Goal: Check status: Check status

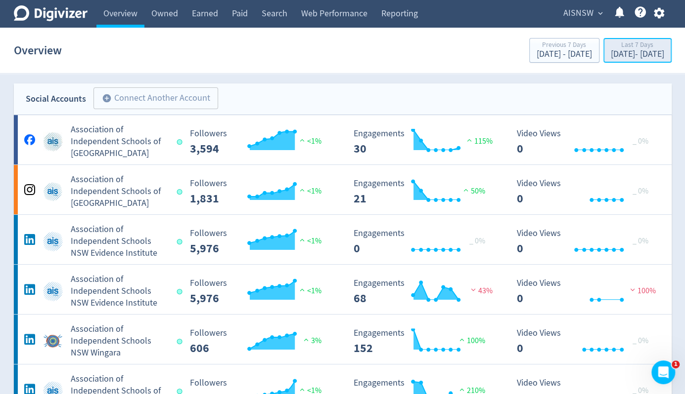
click at [610, 54] on div "[DATE] - [DATE]" at bounding box center [636, 54] width 53 height 9
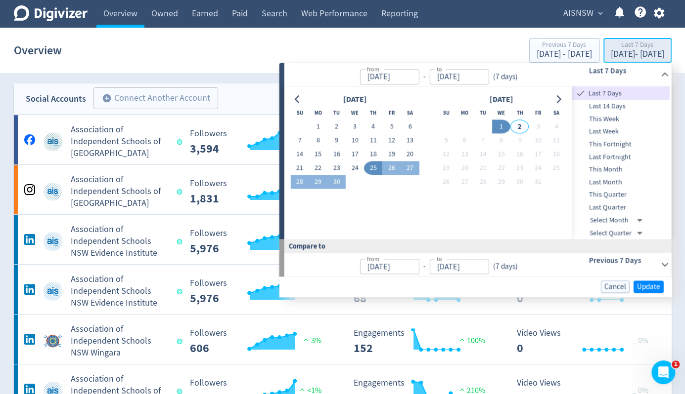
type input "[DATE]"
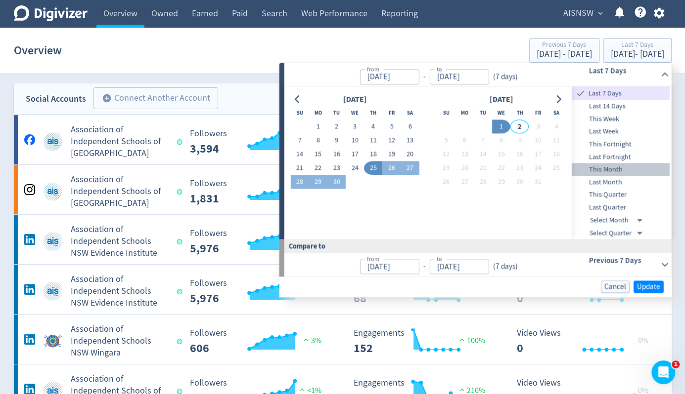
click at [612, 169] on span "This Month" at bounding box center [620, 170] width 98 height 11
type input "[DATE]"
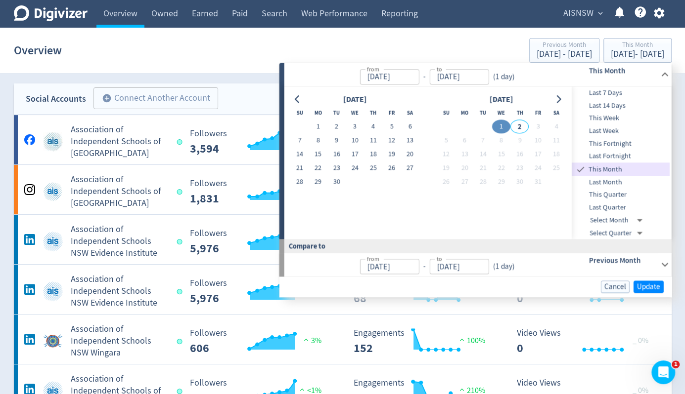
click at [612, 183] on span "Last Month" at bounding box center [620, 182] width 98 height 11
type input "[DATE]"
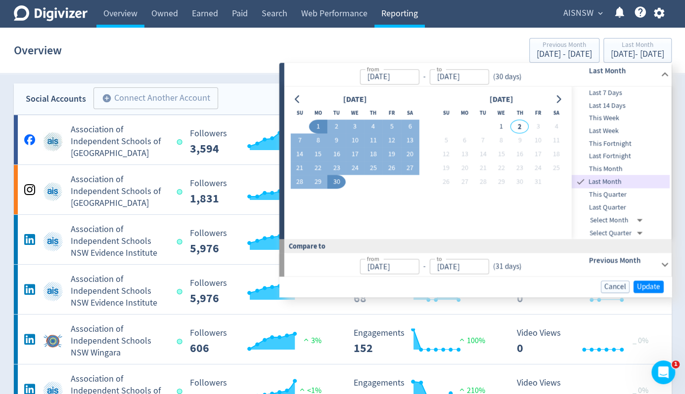
click at [397, 12] on link "Reporting" at bounding box center [399, 14] width 50 height 28
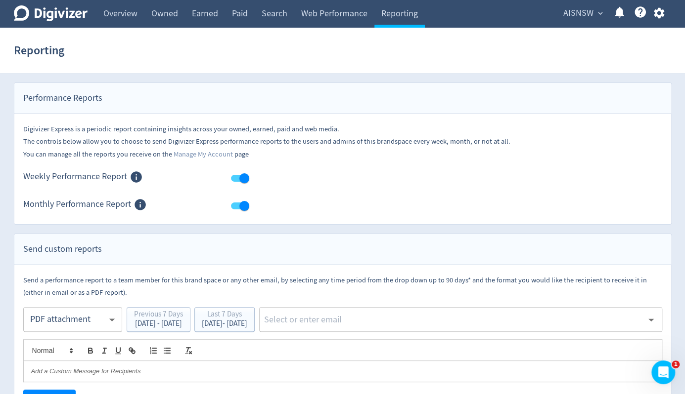
scroll to position [54, 0]
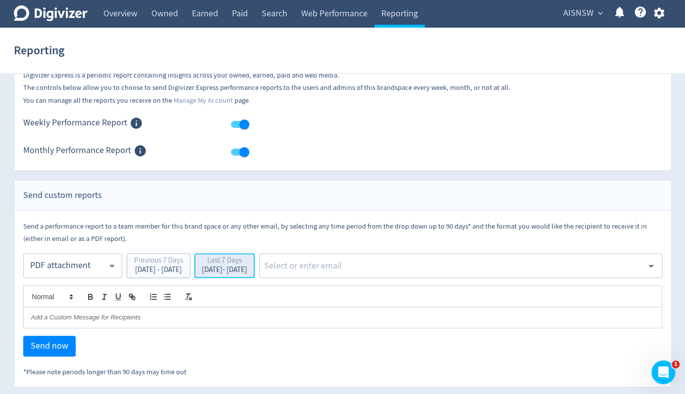
click at [247, 258] on div "Last 7 Days" at bounding box center [224, 261] width 45 height 9
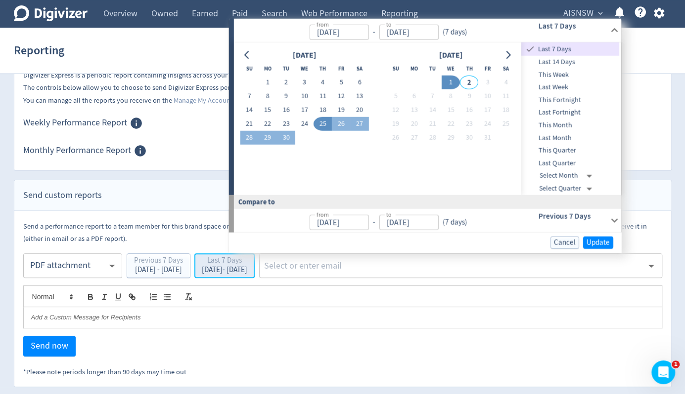
type input "[DATE]"
click at [581, 141] on span "Last Month" at bounding box center [570, 137] width 98 height 11
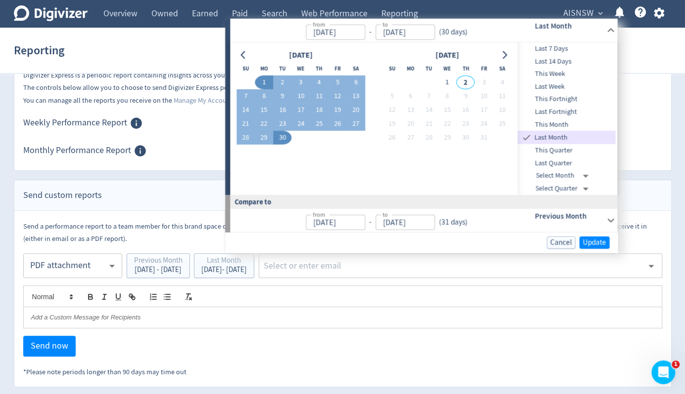
type input "[DATE]"
click at [596, 243] on span "Update" at bounding box center [593, 242] width 23 height 7
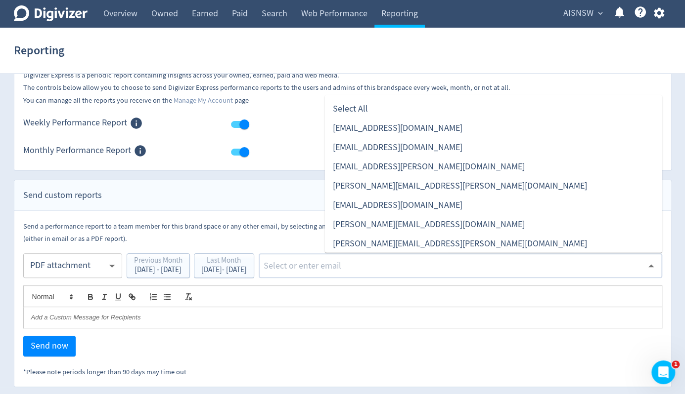
click at [417, 263] on input "text" at bounding box center [452, 265] width 380 height 15
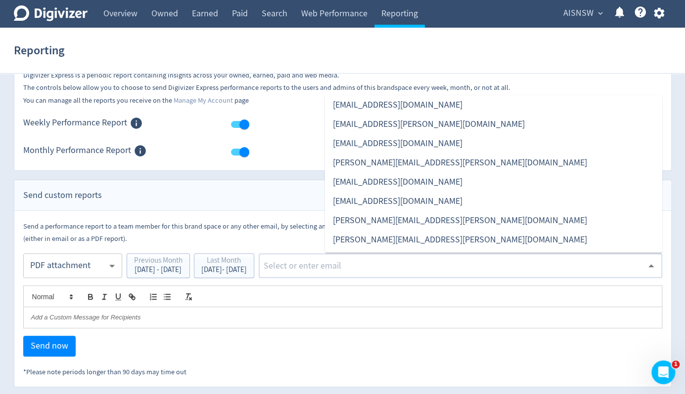
scroll to position [147, 0]
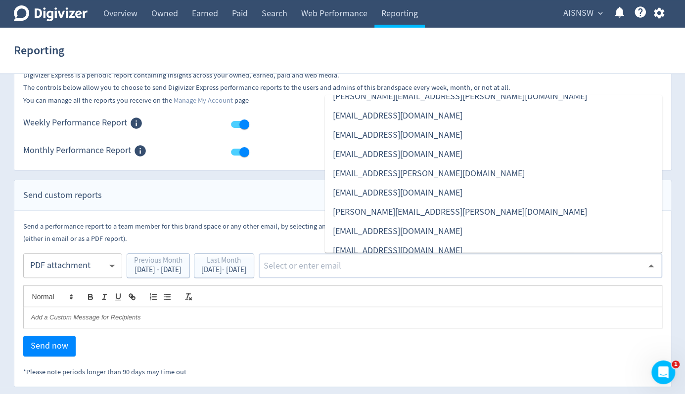
click at [367, 156] on li "[EMAIL_ADDRESS][DOMAIN_NAME]" at bounding box center [493, 153] width 337 height 19
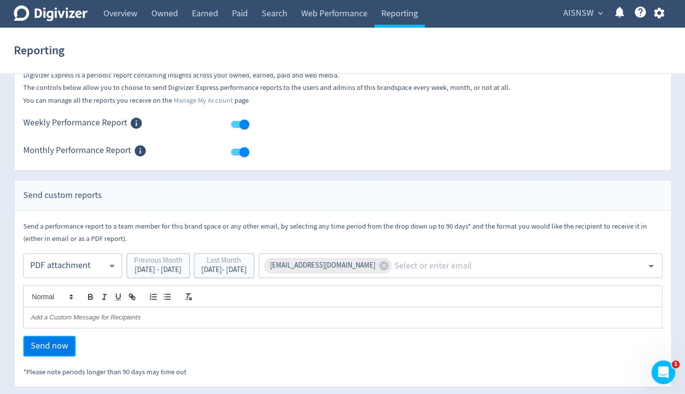
click at [56, 345] on span "Send now" at bounding box center [50, 346] width 38 height 9
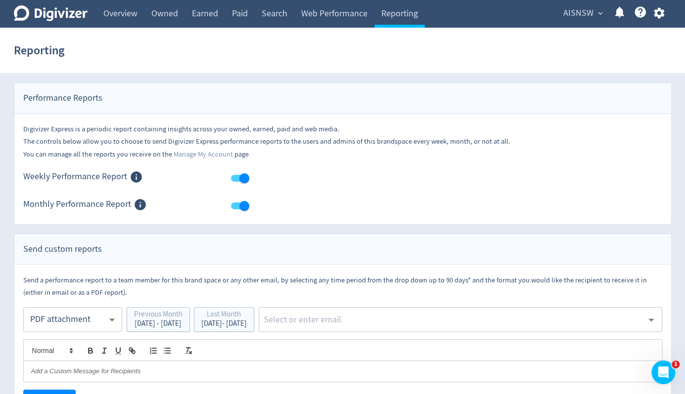
scroll to position [0, 0]
click at [128, 11] on link "Overview" at bounding box center [120, 14] width 48 height 28
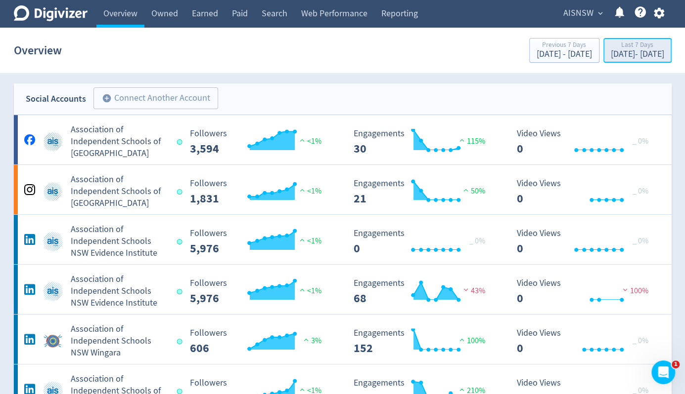
click at [610, 49] on div "Last 7 Days" at bounding box center [636, 46] width 53 height 8
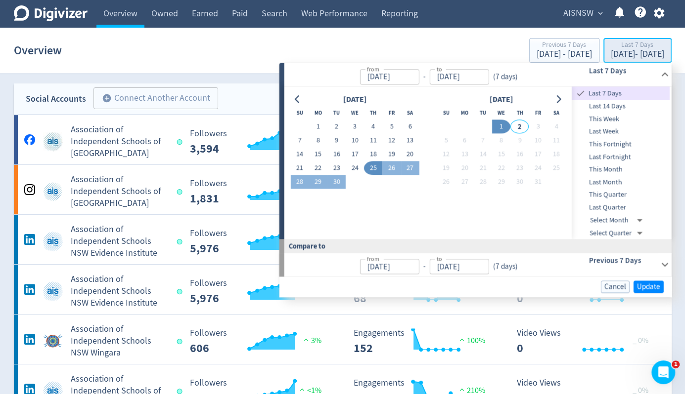
type input "[DATE]"
click at [600, 203] on span "Last Quarter" at bounding box center [620, 207] width 98 height 11
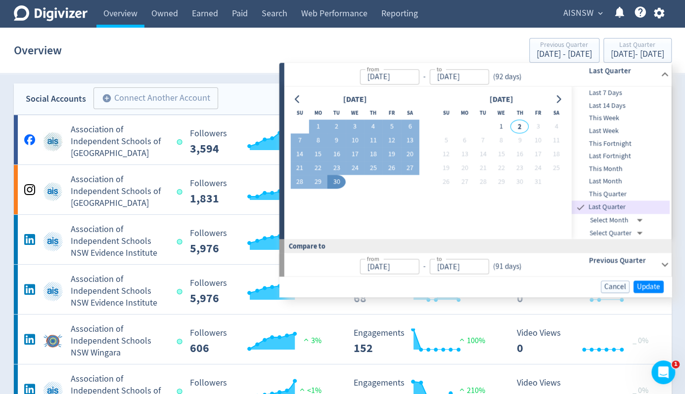
type input "[DATE]"
click at [646, 289] on span "Update" at bounding box center [648, 286] width 23 height 7
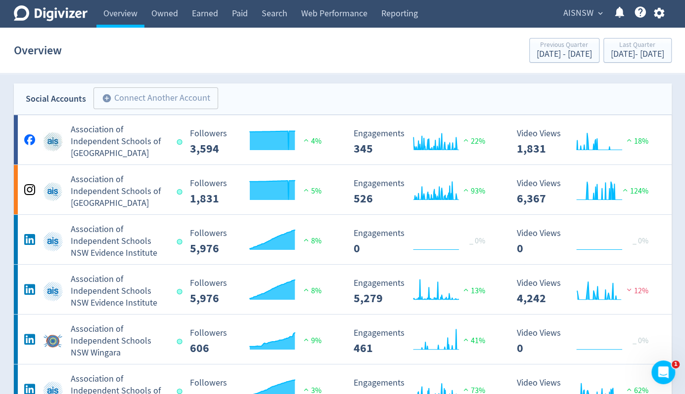
drag, startPoint x: 114, startPoint y: 141, endPoint x: 295, endPoint y: 82, distance: 191.0
click at [132, 142] on h5 "Association of Independent Schools of [GEOGRAPHIC_DATA]" at bounding box center [119, 142] width 97 height 36
click at [111, 188] on h5 "Association of Independent Schools of [GEOGRAPHIC_DATA]" at bounding box center [119, 192] width 97 height 36
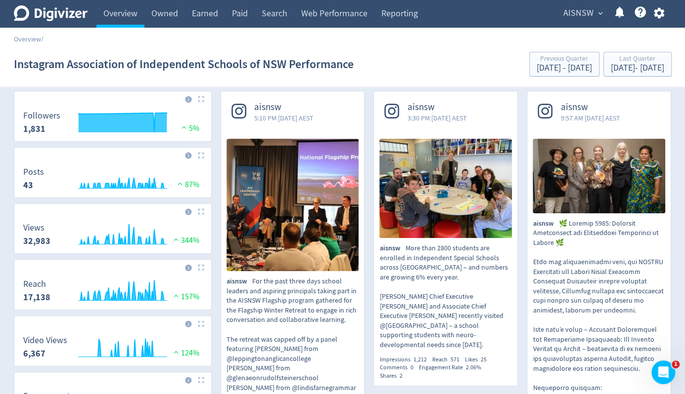
scroll to position [49, 0]
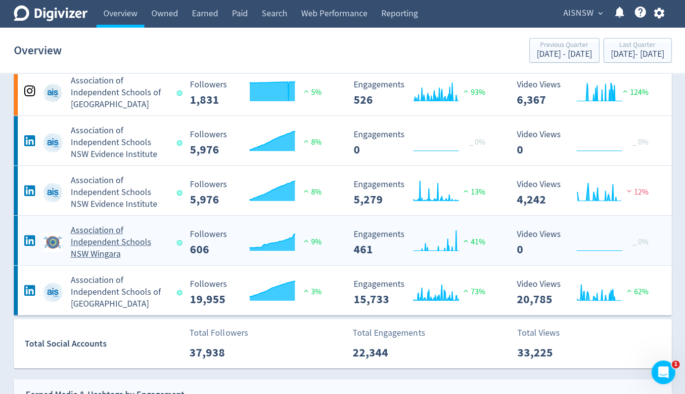
scroll to position [148, 0]
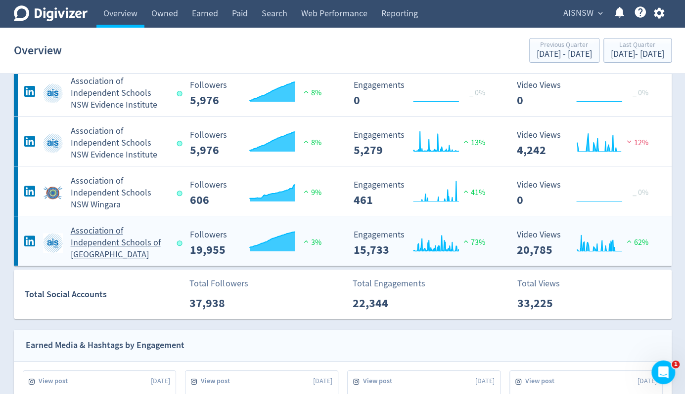
click at [119, 246] on h5 "Association of Independent Schools of [GEOGRAPHIC_DATA]" at bounding box center [119, 243] width 97 height 36
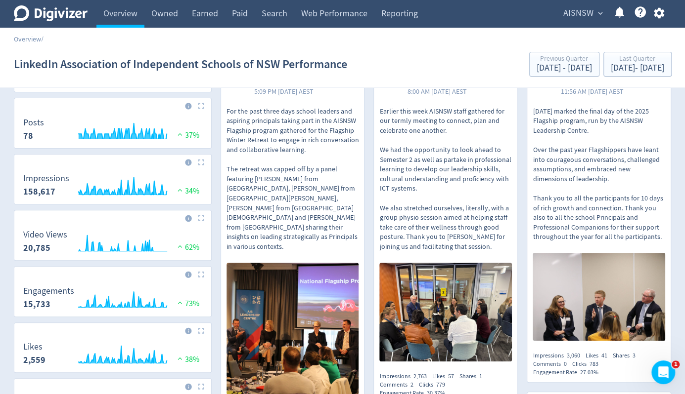
scroll to position [99, 0]
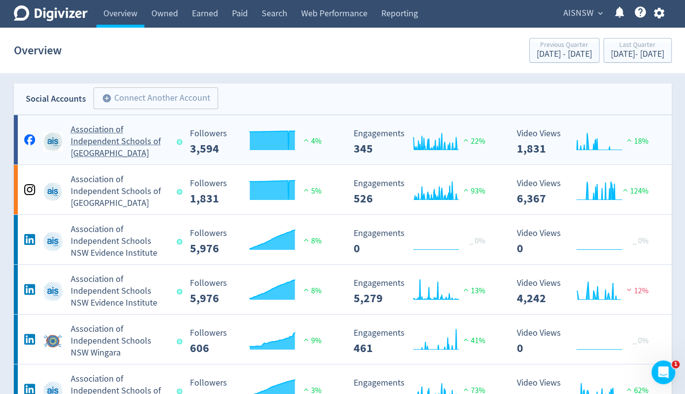
click at [92, 140] on h5 "Association of Independent Schools of [GEOGRAPHIC_DATA]" at bounding box center [119, 142] width 97 height 36
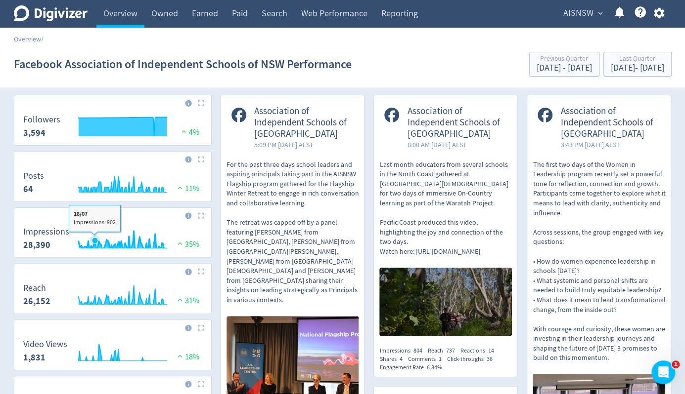
scroll to position [49, 0]
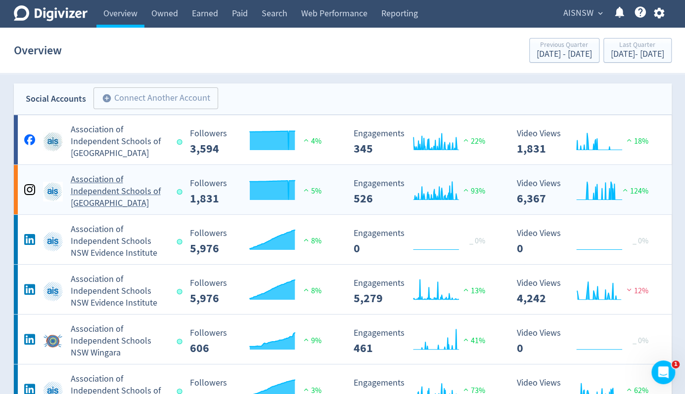
click at [95, 190] on h5 "Association of Independent Schools of [GEOGRAPHIC_DATA]" at bounding box center [119, 192] width 97 height 36
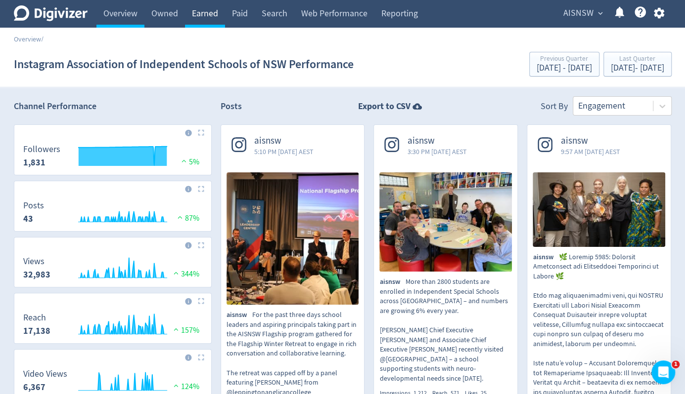
click at [209, 16] on link "Earned" at bounding box center [205, 14] width 40 height 28
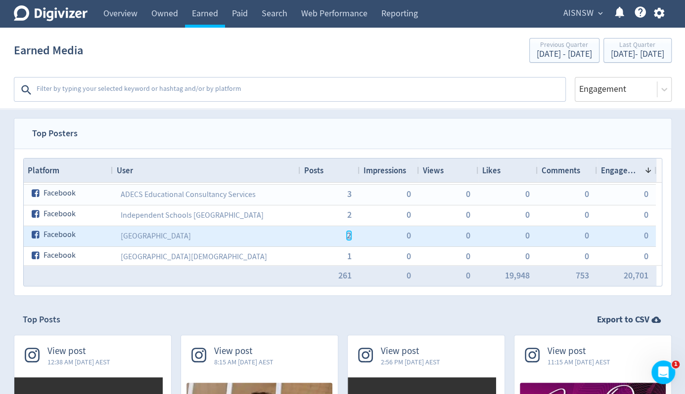
click at [348, 235] on span "2" at bounding box center [348, 235] width 4 height 9
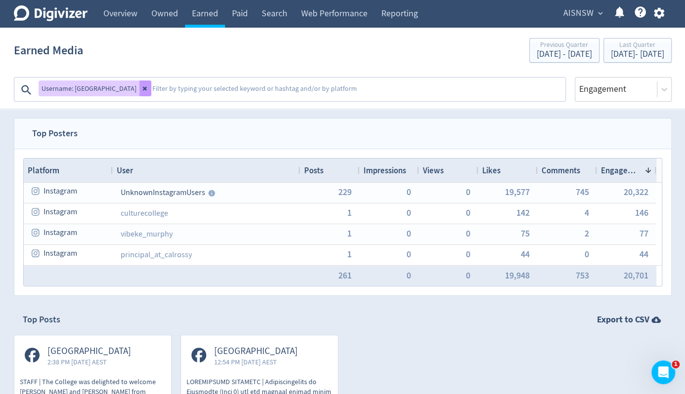
click at [148, 86] on icon at bounding box center [145, 89] width 6 height 6
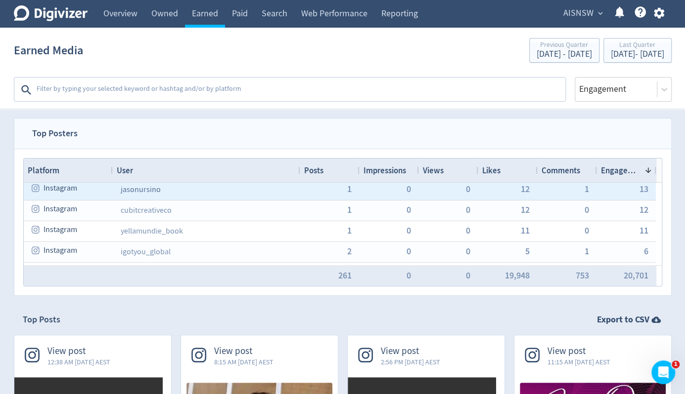
click at [145, 191] on link "jasonursino" at bounding box center [141, 190] width 40 height 10
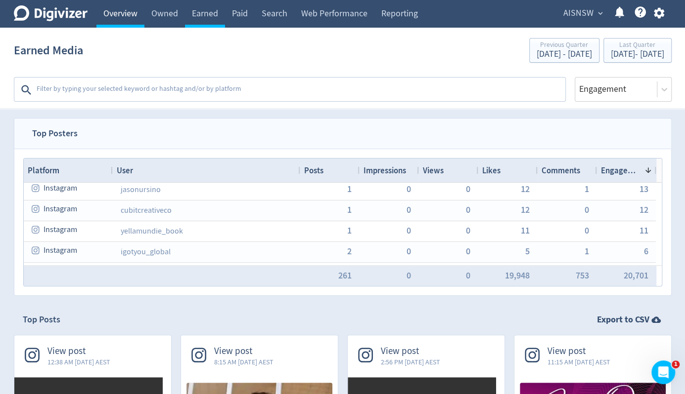
click at [121, 13] on link "Overview" at bounding box center [120, 14] width 48 height 28
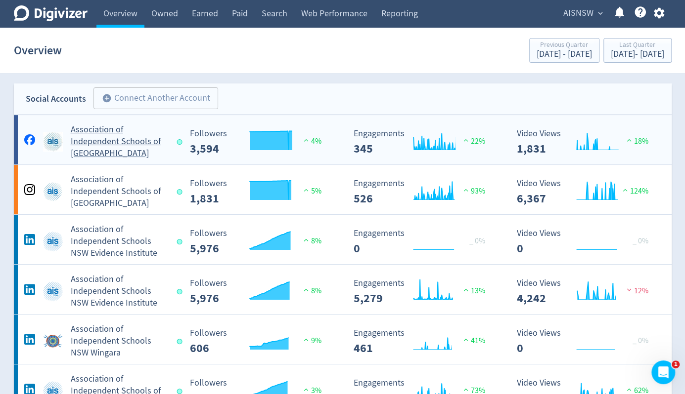
click at [109, 142] on h5 "Association of Independent Schools of [GEOGRAPHIC_DATA]" at bounding box center [119, 142] width 97 height 36
